Goal: Task Accomplishment & Management: Complete application form

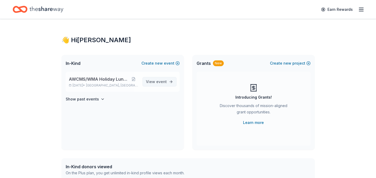
click at [159, 82] on span "event" at bounding box center [161, 81] width 11 height 4
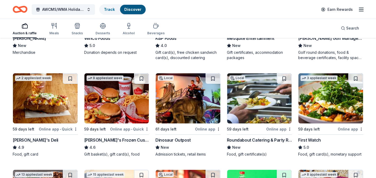
scroll to position [530, 0]
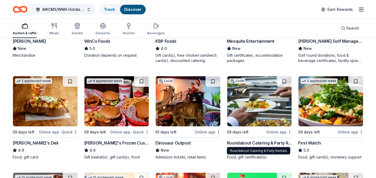
click at [242, 143] on div "Roundabout Catering & Party Rentals" at bounding box center [259, 143] width 65 height 6
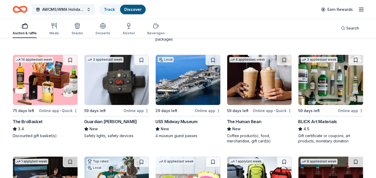
scroll to position [1051, 0]
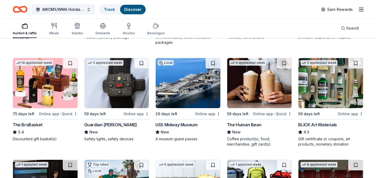
click at [31, 123] on div "The BroBasket" at bounding box center [28, 124] width 30 height 6
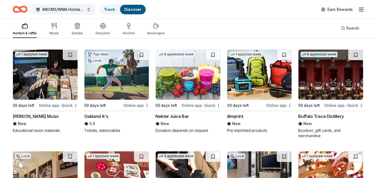
scroll to position [1160, 0]
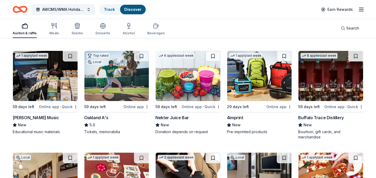
click at [125, 82] on img at bounding box center [116, 76] width 65 height 50
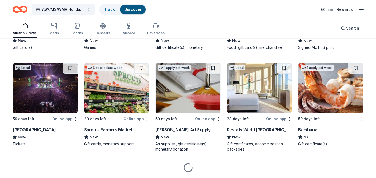
scroll to position [1560, 0]
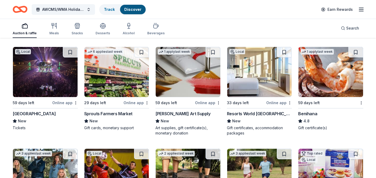
click at [32, 114] on div "Tahoe Blue Event Center" at bounding box center [34, 113] width 43 height 6
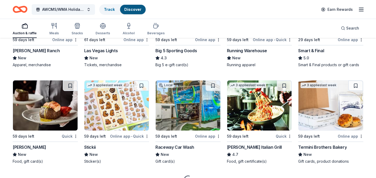
scroll to position [1742, 0]
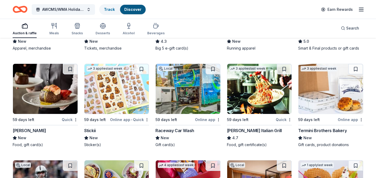
click at [266, 94] on img at bounding box center [259, 89] width 65 height 50
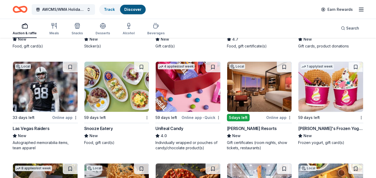
scroll to position [1845, 0]
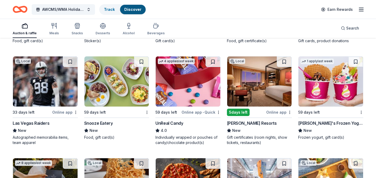
click at [261, 84] on img at bounding box center [259, 81] width 65 height 50
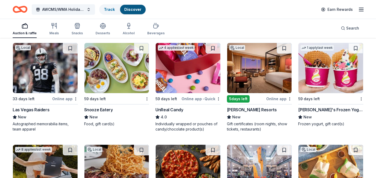
scroll to position [1857, 0]
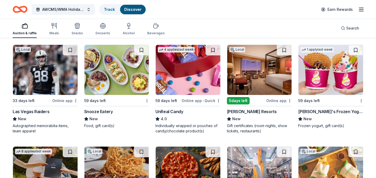
click at [38, 79] on img at bounding box center [45, 70] width 65 height 50
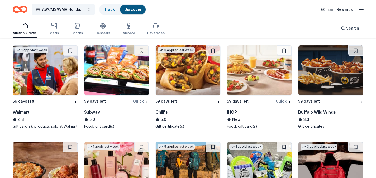
scroll to position [2673, 0]
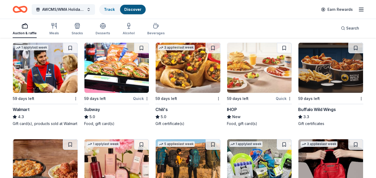
click at [37, 76] on img at bounding box center [45, 68] width 65 height 50
click at [190, 76] on img at bounding box center [187, 68] width 65 height 50
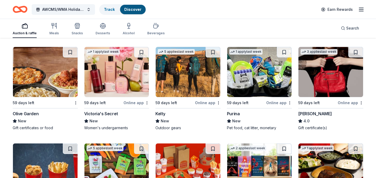
scroll to position [2748, 0]
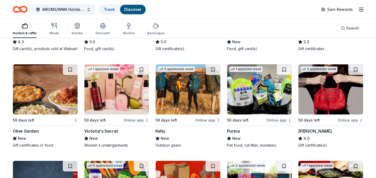
click at [51, 105] on img at bounding box center [45, 89] width 65 height 50
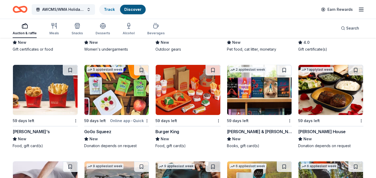
click at [255, 98] on img at bounding box center [259, 90] width 65 height 50
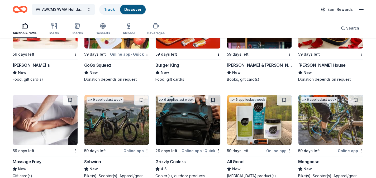
scroll to position [2917, 0]
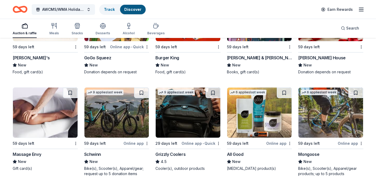
click at [189, 115] on img at bounding box center [187, 112] width 65 height 50
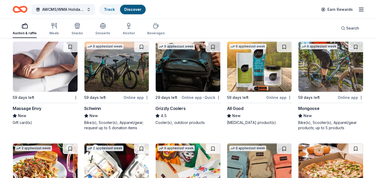
click at [101, 77] on img at bounding box center [116, 67] width 65 height 50
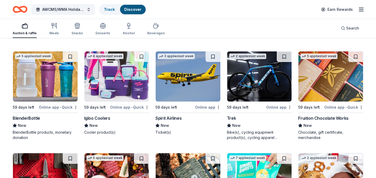
scroll to position [3355, 0]
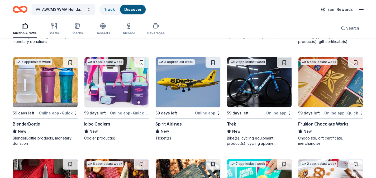
click at [112, 95] on img at bounding box center [116, 82] width 65 height 50
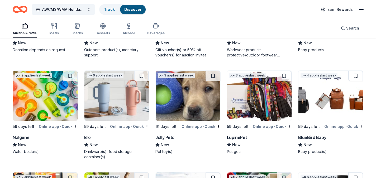
scroll to position [3657, 0]
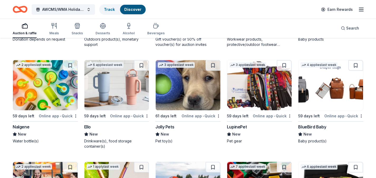
click at [328, 97] on img at bounding box center [330, 85] width 65 height 50
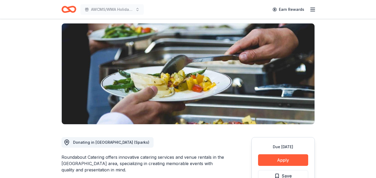
scroll to position [34, 0]
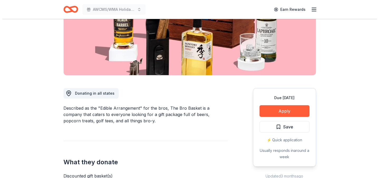
scroll to position [92, 0]
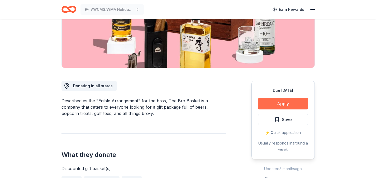
click at [272, 104] on button "Apply" at bounding box center [283, 104] width 50 height 12
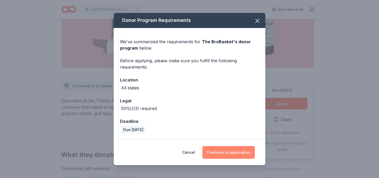
click at [227, 153] on button "Continue to application" at bounding box center [229, 152] width 52 height 13
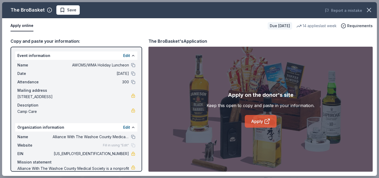
click at [256, 121] on link "Apply" at bounding box center [261, 121] width 32 height 13
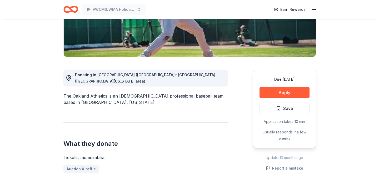
scroll to position [102, 0]
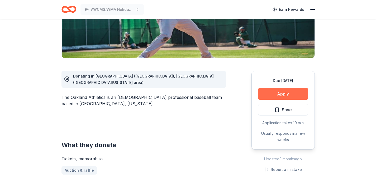
click at [289, 94] on button "Apply" at bounding box center [283, 94] width 50 height 12
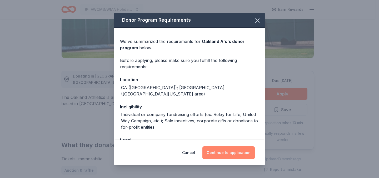
click at [222, 155] on button "Continue to application" at bounding box center [229, 152] width 52 height 13
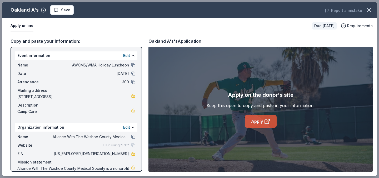
click at [252, 123] on link "Apply" at bounding box center [261, 121] width 32 height 13
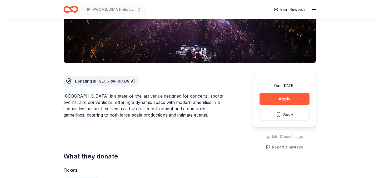
scroll to position [95, 0]
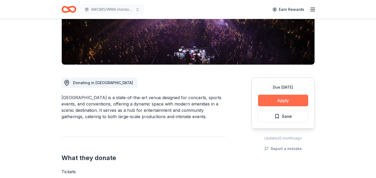
click at [272, 104] on button "Apply" at bounding box center [283, 101] width 50 height 12
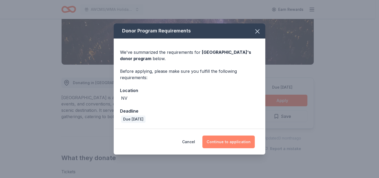
click at [218, 144] on button "Continue to application" at bounding box center [229, 141] width 52 height 13
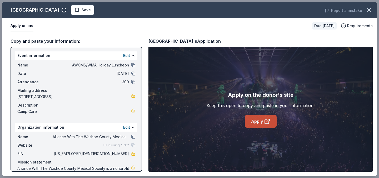
click at [257, 124] on link "Apply" at bounding box center [261, 121] width 32 height 13
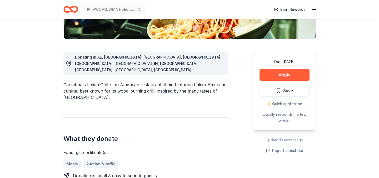
scroll to position [120, 0]
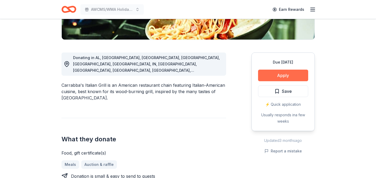
click at [277, 78] on button "Apply" at bounding box center [283, 76] width 50 height 12
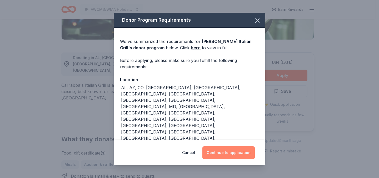
click at [220, 152] on button "Continue to application" at bounding box center [229, 152] width 52 height 13
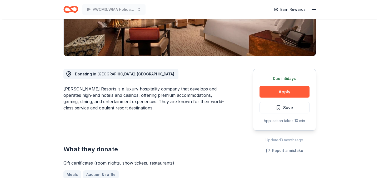
scroll to position [101, 0]
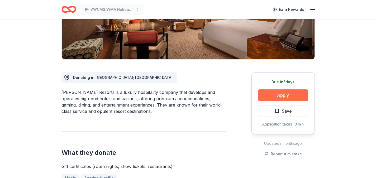
click at [277, 96] on button "Apply" at bounding box center [283, 95] width 50 height 12
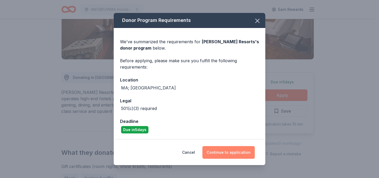
click at [221, 153] on button "Continue to application" at bounding box center [229, 152] width 52 height 13
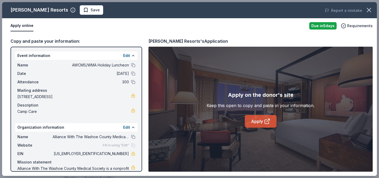
click at [257, 123] on link "Apply" at bounding box center [261, 121] width 32 height 13
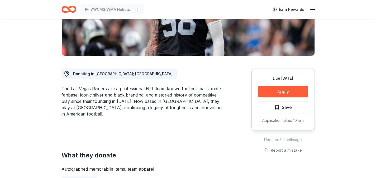
scroll to position [98, 0]
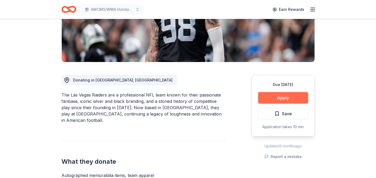
click at [277, 98] on button "Apply" at bounding box center [283, 98] width 50 height 12
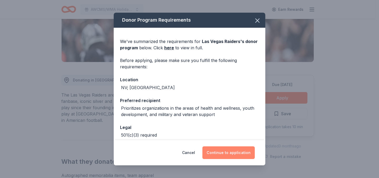
click at [232, 151] on button "Continue to application" at bounding box center [229, 152] width 52 height 13
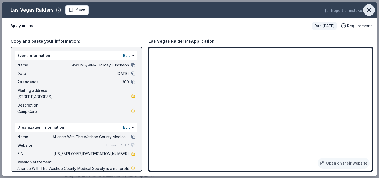
click at [368, 9] on icon "button" at bounding box center [369, 9] width 7 height 7
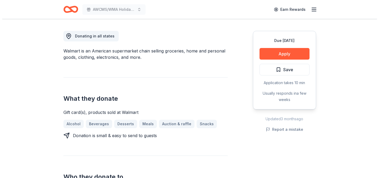
scroll to position [153, 0]
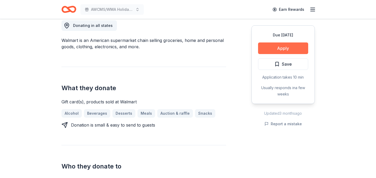
click at [286, 50] on button "Apply" at bounding box center [283, 48] width 50 height 12
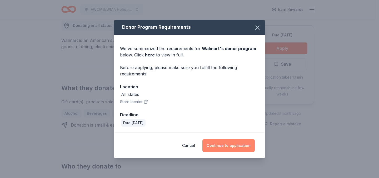
click at [224, 148] on button "Continue to application" at bounding box center [229, 145] width 52 height 13
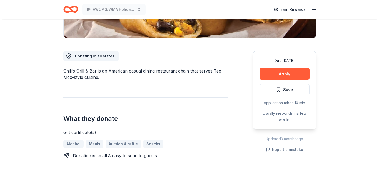
scroll to position [118, 0]
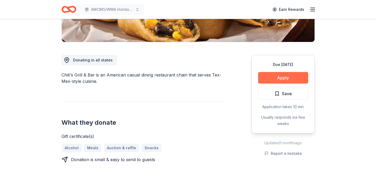
click at [280, 79] on button "Apply" at bounding box center [283, 78] width 50 height 12
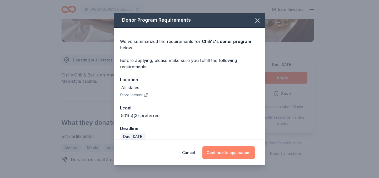
click at [226, 154] on button "Continue to application" at bounding box center [229, 152] width 52 height 13
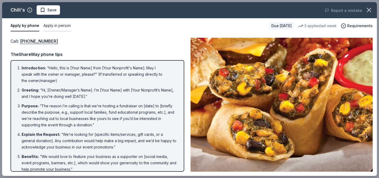
click at [48, 27] on button "Apply in person" at bounding box center [56, 25] width 27 height 11
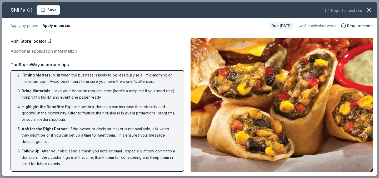
scroll to position [0, 0]
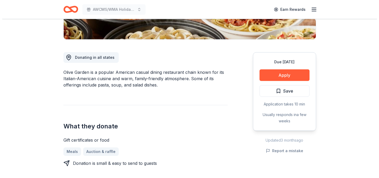
scroll to position [125, 0]
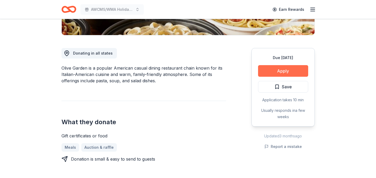
click at [287, 70] on button "Apply" at bounding box center [283, 71] width 50 height 12
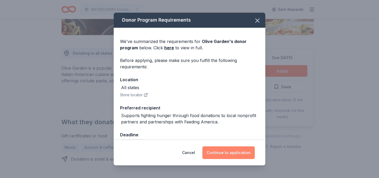
click at [239, 155] on button "Continue to application" at bounding box center [229, 152] width 52 height 13
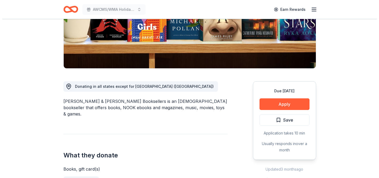
scroll to position [97, 0]
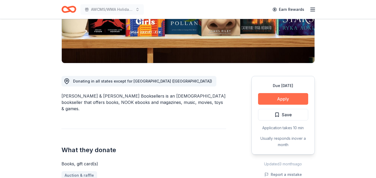
click at [286, 100] on button "Apply" at bounding box center [283, 99] width 50 height 12
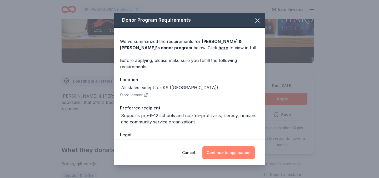
click at [225, 155] on button "Continue to application" at bounding box center [229, 152] width 52 height 13
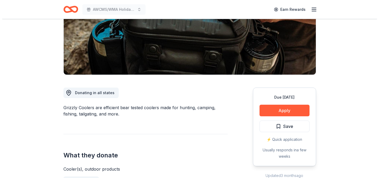
scroll to position [81, 0]
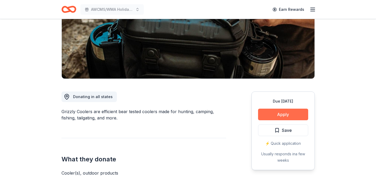
click at [273, 115] on button "Apply" at bounding box center [283, 115] width 50 height 12
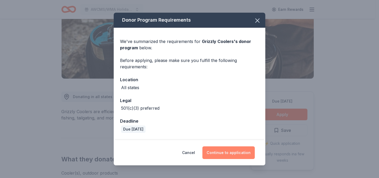
click at [234, 155] on button "Continue to application" at bounding box center [229, 152] width 52 height 13
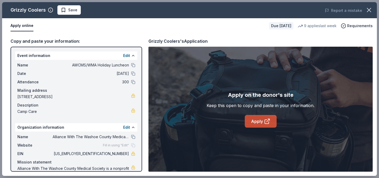
click at [252, 123] on link "Apply" at bounding box center [261, 121] width 32 height 13
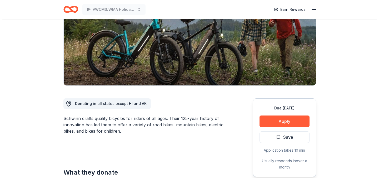
scroll to position [79, 0]
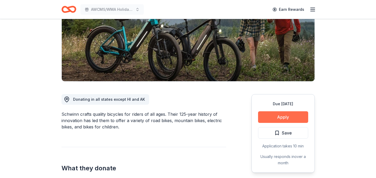
click at [272, 115] on button "Apply" at bounding box center [283, 117] width 50 height 12
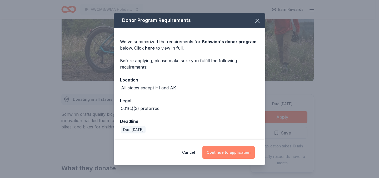
click at [224, 151] on button "Continue to application" at bounding box center [229, 152] width 52 height 13
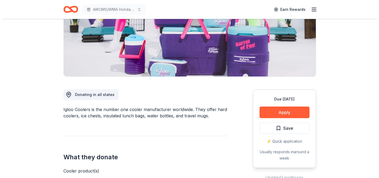
scroll to position [83, 0]
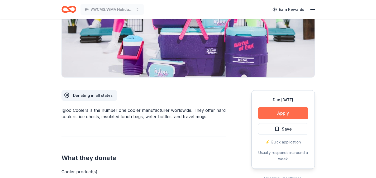
click at [277, 113] on button "Apply" at bounding box center [283, 113] width 50 height 12
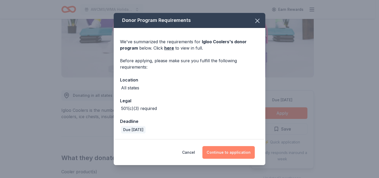
click at [221, 154] on button "Continue to application" at bounding box center [229, 152] width 52 height 13
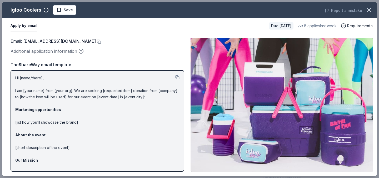
click at [96, 41] on button at bounding box center [98, 42] width 5 height 4
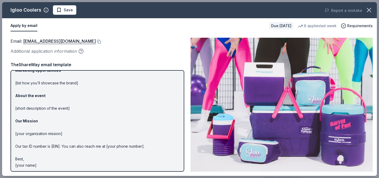
scroll to position [41, 0]
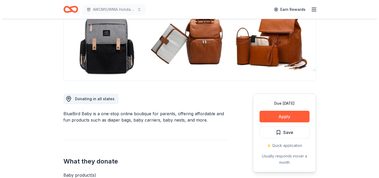
scroll to position [82, 0]
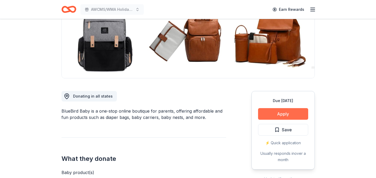
click at [273, 114] on button "Apply" at bounding box center [283, 114] width 50 height 12
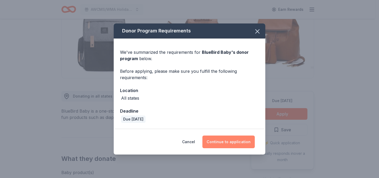
click at [217, 144] on button "Continue to application" at bounding box center [229, 141] width 52 height 13
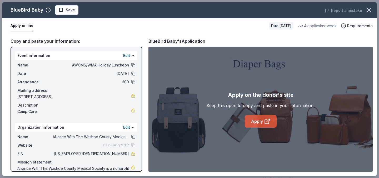
click at [258, 119] on link "Apply" at bounding box center [261, 121] width 32 height 13
